Goal: Information Seeking & Learning: Learn about a topic

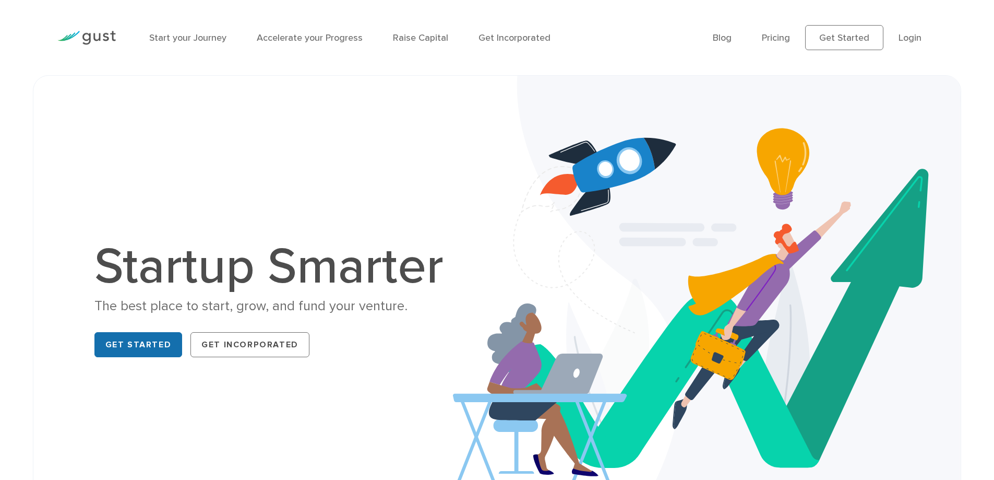
click at [135, 344] on link "Get Started" at bounding box center [138, 344] width 88 height 25
click at [75, 35] on img at bounding box center [86, 38] width 58 height 14
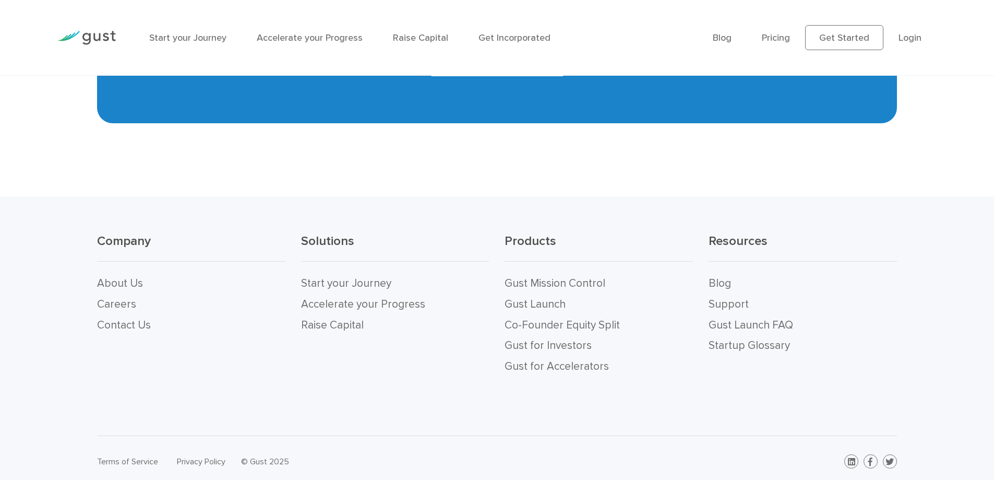
scroll to position [4674, 0]
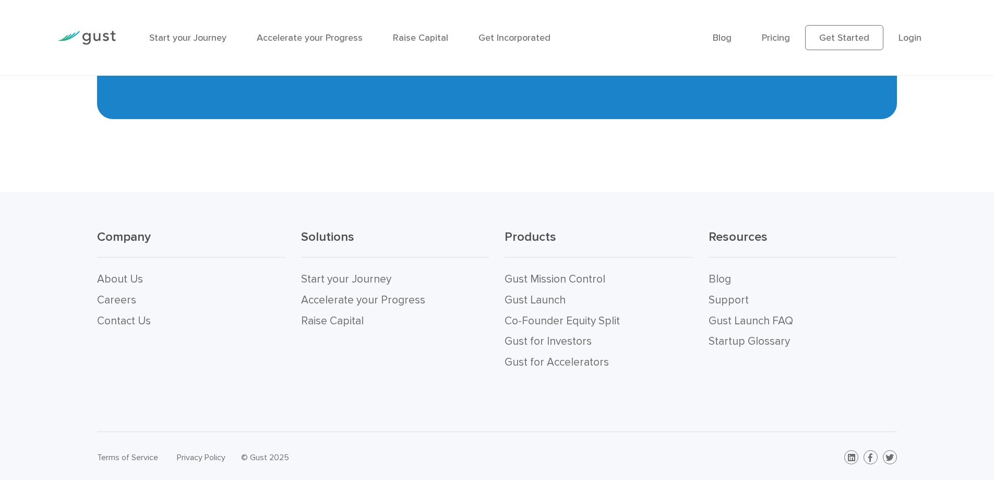
click at [590, 340] on li "Gust for Investors" at bounding box center [599, 341] width 188 height 21
click at [569, 340] on link "Gust for Investors" at bounding box center [548, 341] width 87 height 13
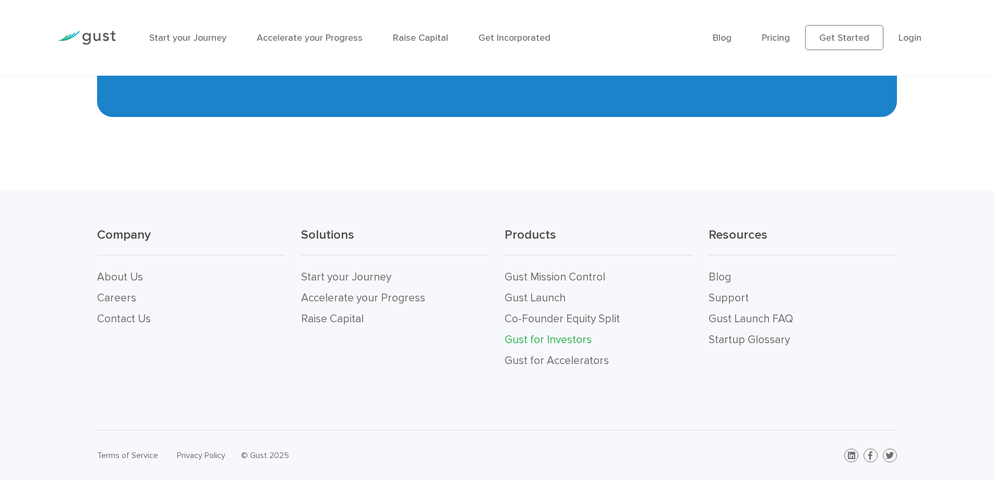
scroll to position [2754, 0]
click at [590, 361] on link "Gust for Accelerators" at bounding box center [557, 359] width 104 height 13
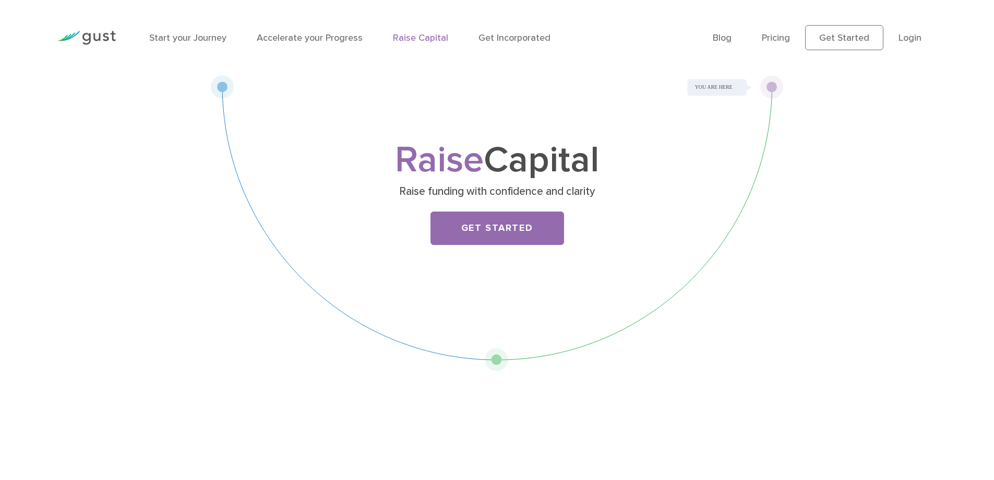
click at [98, 38] on img at bounding box center [86, 38] width 58 height 14
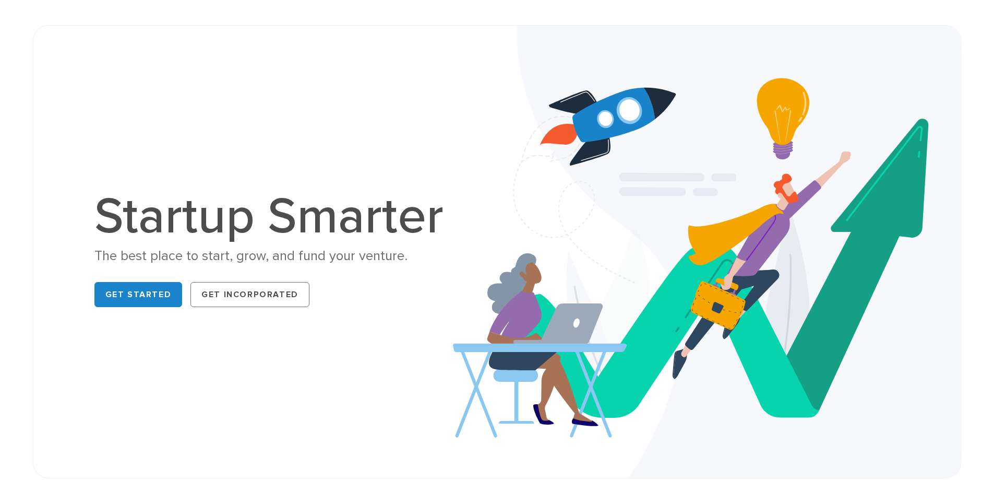
scroll to position [52, 0]
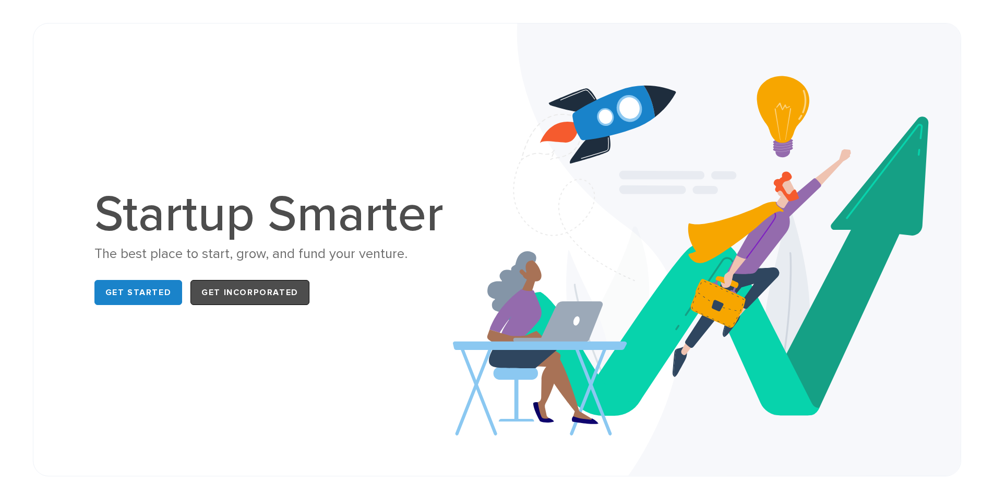
click at [245, 301] on link "Get Incorporated" at bounding box center [249, 292] width 119 height 25
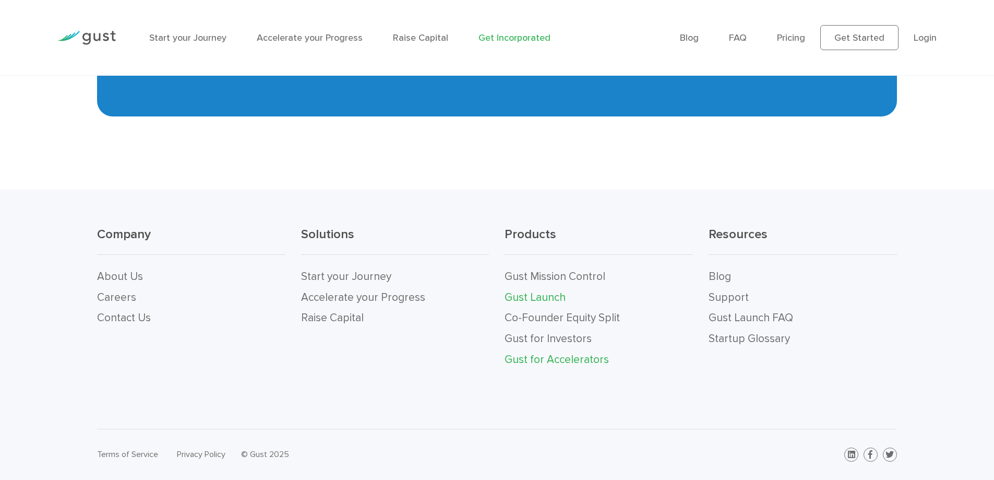
scroll to position [7037, 0]
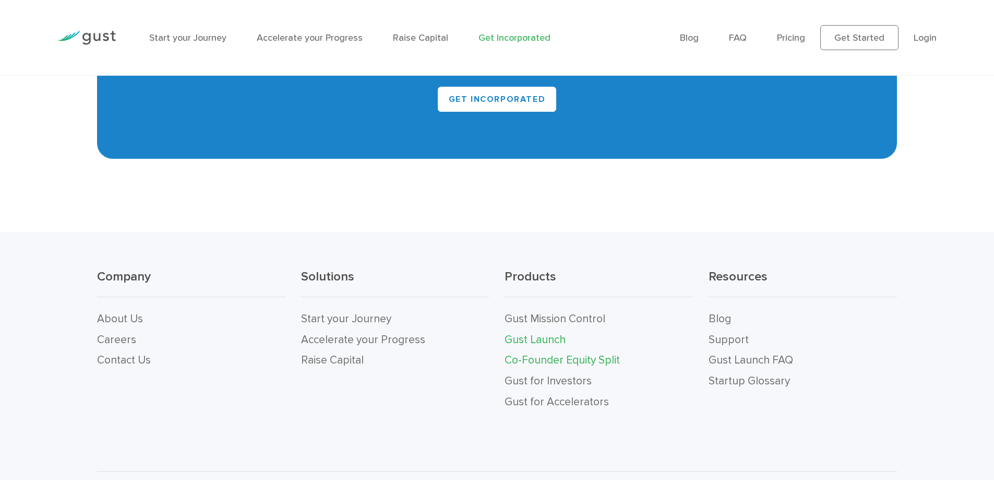
click at [572, 353] on link "Co-Founder Equity Split" at bounding box center [562, 359] width 115 height 13
click at [550, 374] on link "Gust for Investors" at bounding box center [548, 380] width 87 height 13
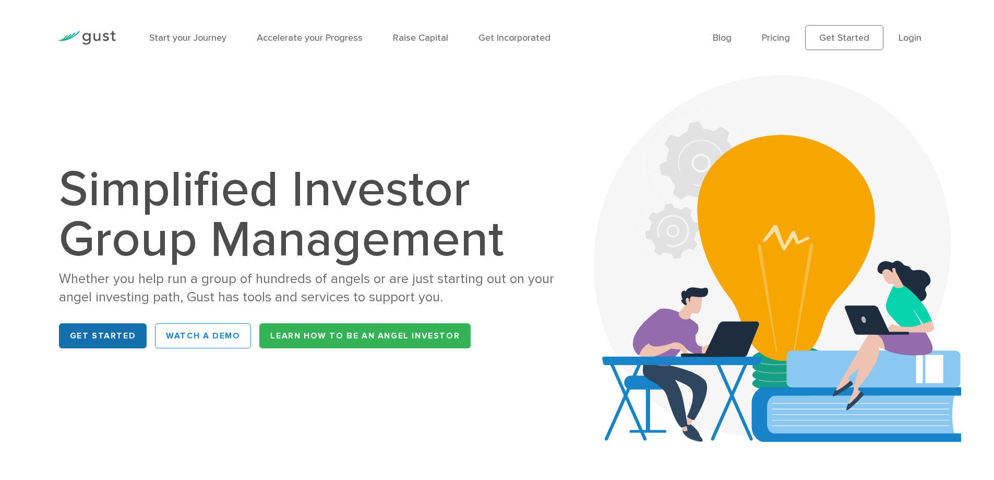
click at [107, 333] on link "Get Started" at bounding box center [103, 335] width 88 height 25
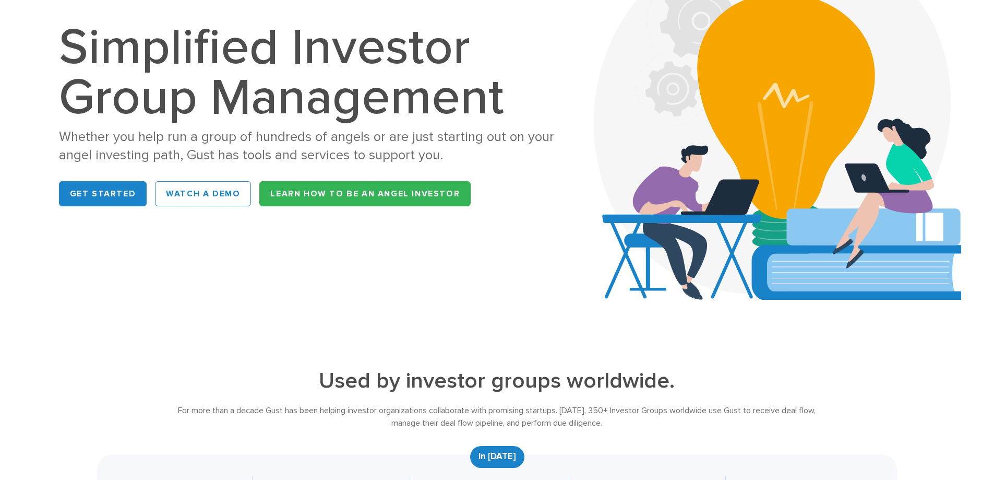
scroll to position [157, 0]
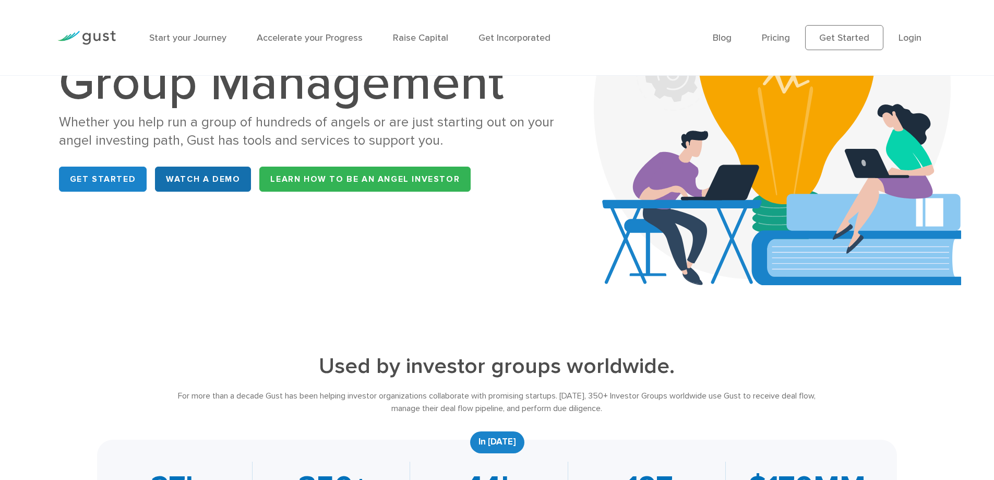
click at [226, 182] on link "WATCH A DEMO" at bounding box center [203, 178] width 96 height 25
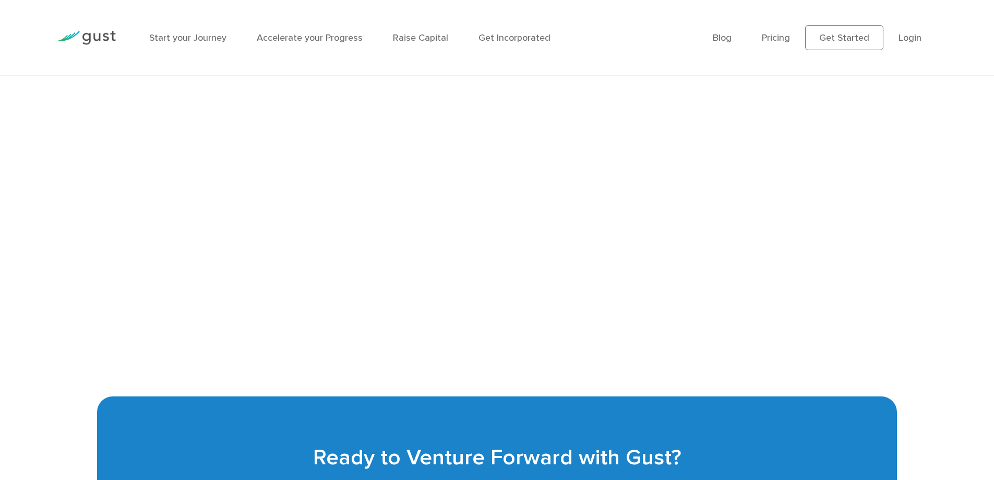
scroll to position [2302, 0]
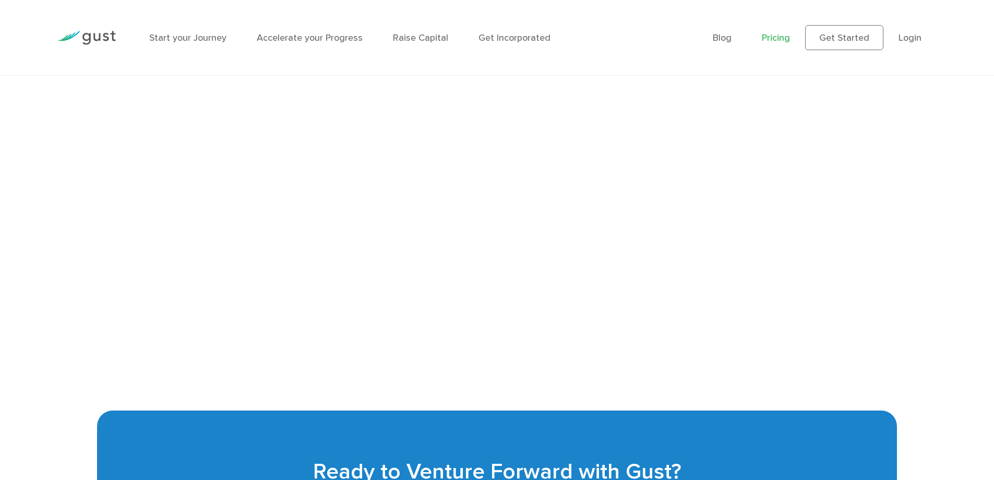
click at [775, 37] on link "Pricing" at bounding box center [776, 37] width 28 height 11
